Goal: Information Seeking & Learning: Learn about a topic

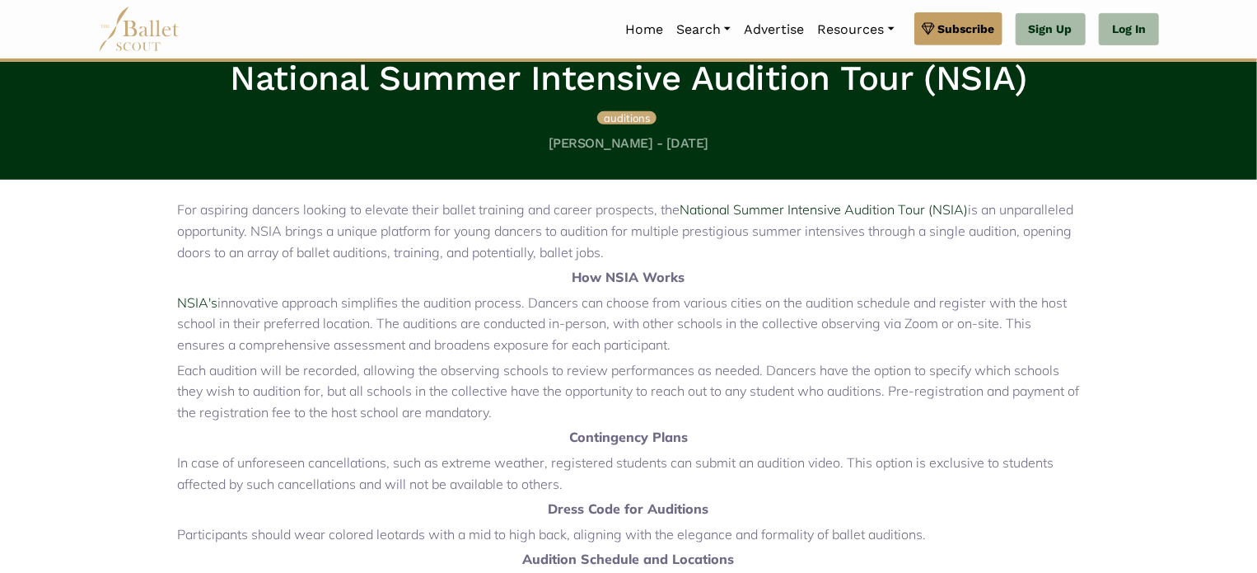
scroll to position [412, 0]
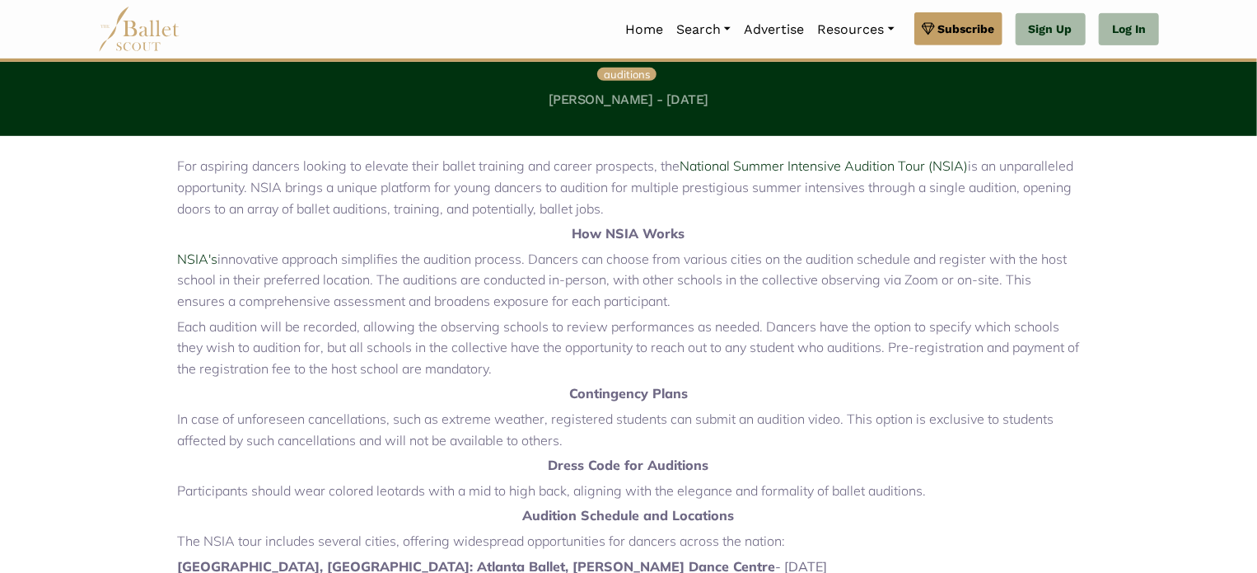
drag, startPoint x: 824, startPoint y: 261, endPoint x: 696, endPoint y: 301, distance: 133.9
click at [696, 301] on p "NSIA's innovative approach simplifies the audition process. Dancers can choose …" at bounding box center [628, 280] width 903 height 63
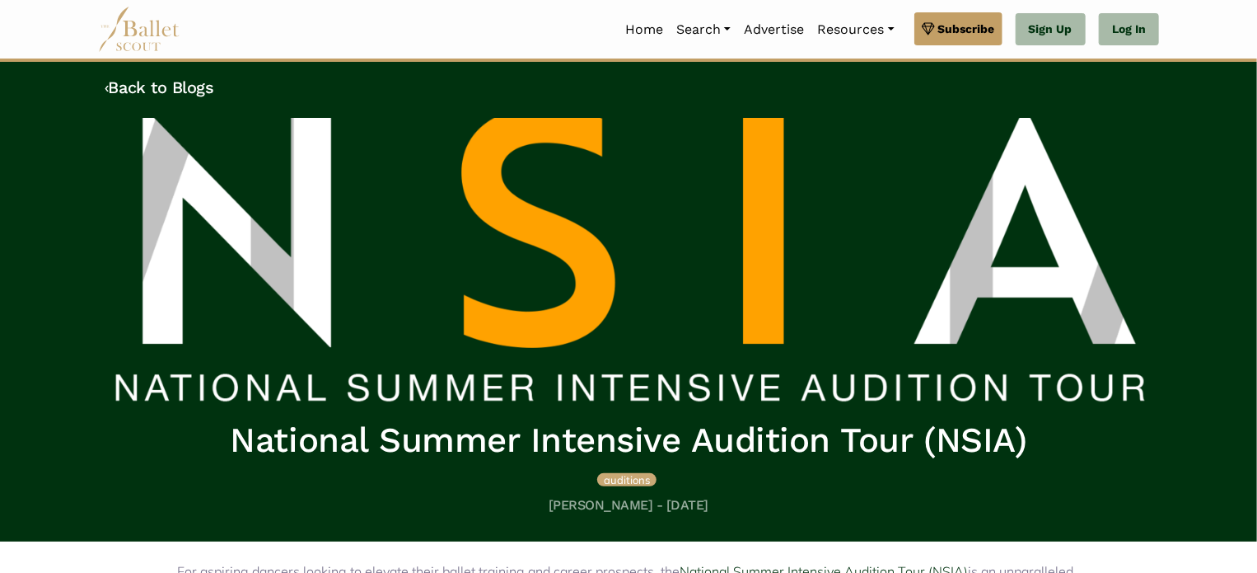
scroll to position [0, 0]
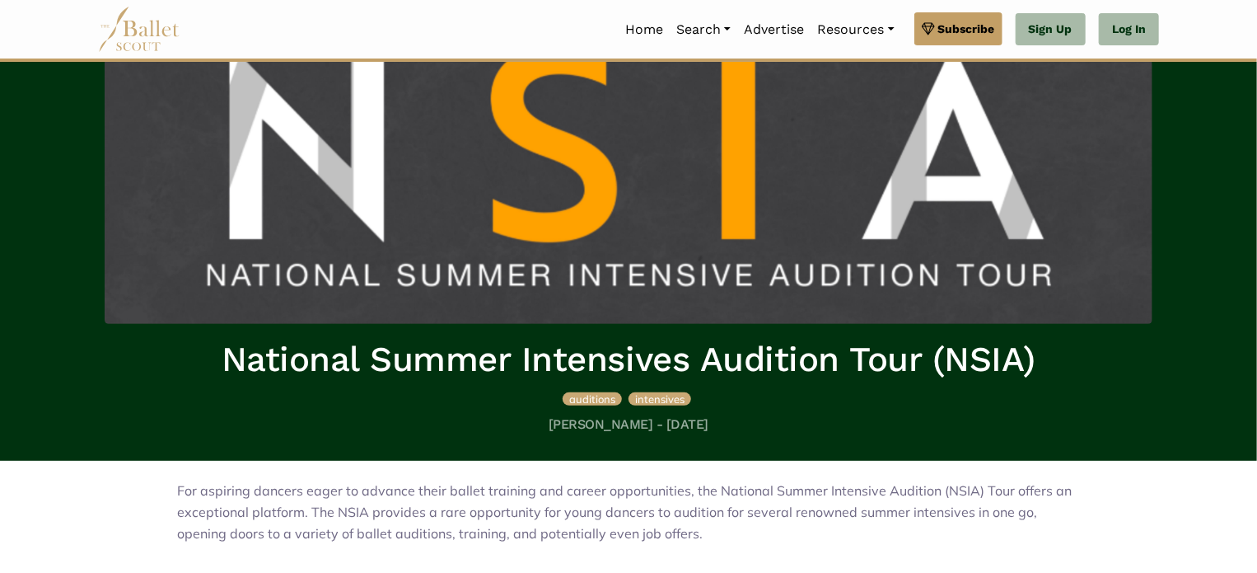
scroll to position [165, 0]
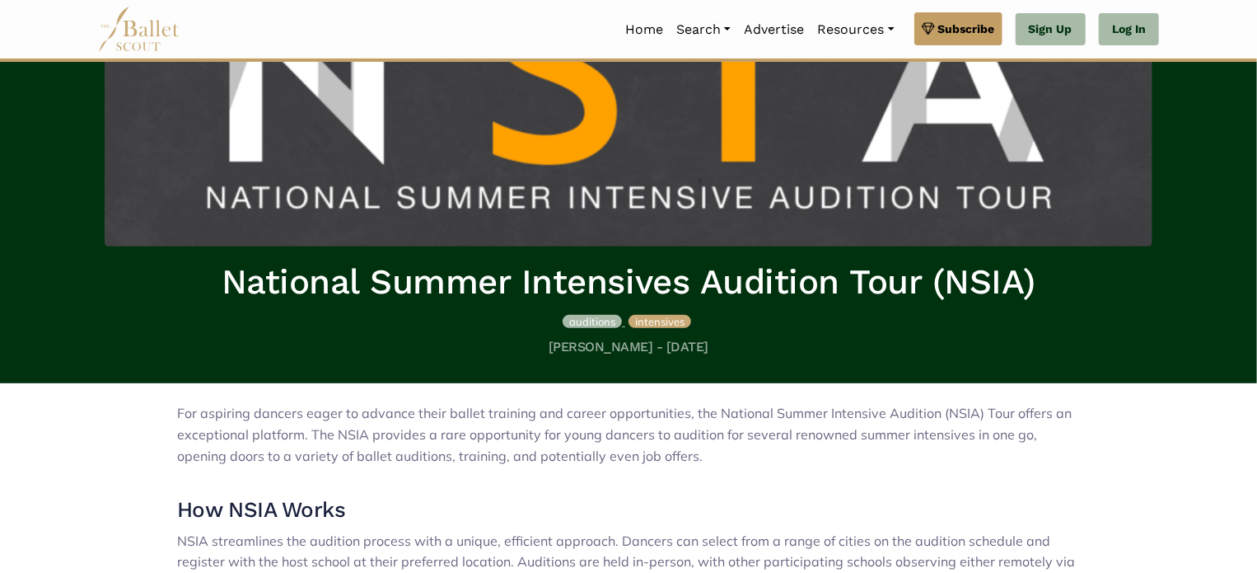
click at [577, 320] on span "auditions" at bounding box center [592, 321] width 46 height 13
